Goal: Navigation & Orientation: Find specific page/section

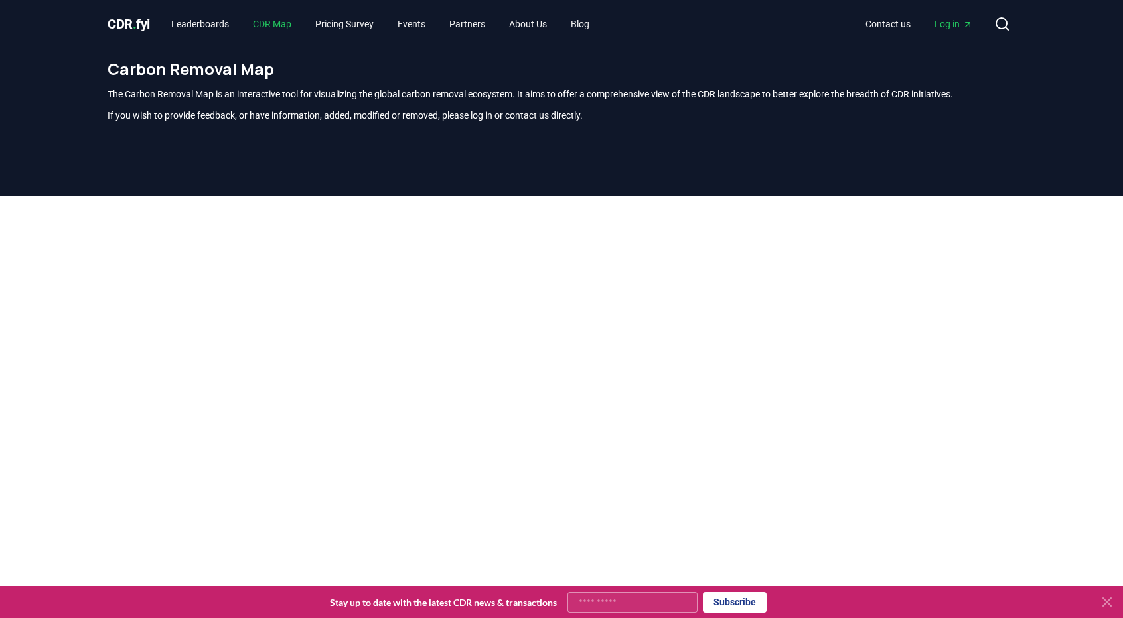
click at [280, 31] on link "CDR Map" at bounding box center [272, 24] width 60 height 24
click at [198, 29] on link "Leaderboards" at bounding box center [200, 24] width 79 height 24
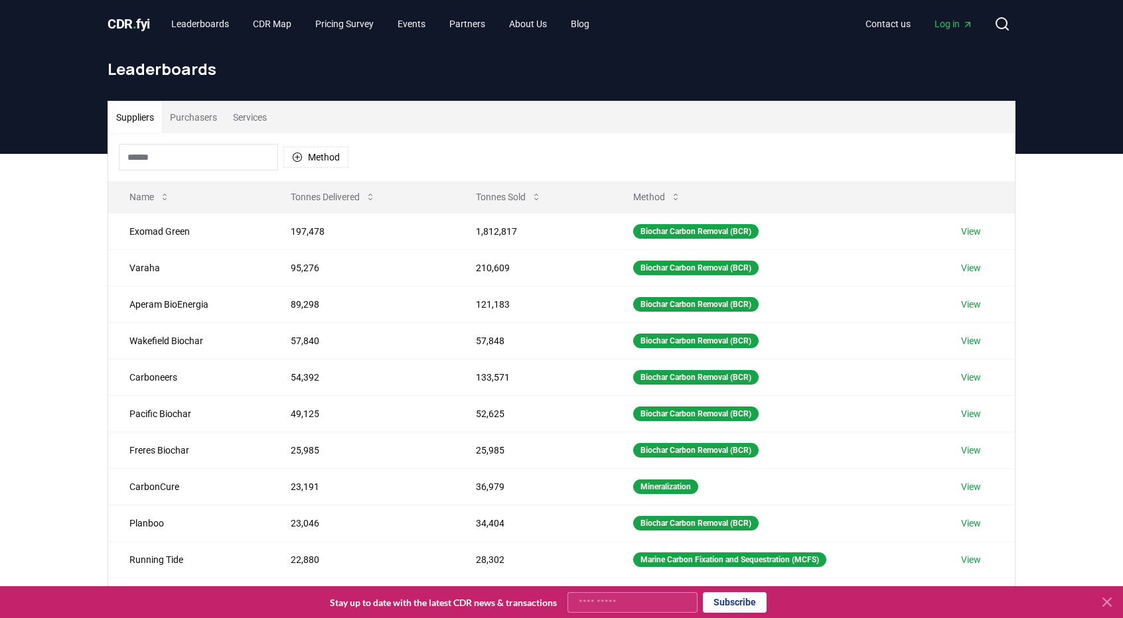
click at [125, 31] on span "CDR . fyi" at bounding box center [128, 24] width 42 height 16
